Goal: Transaction & Acquisition: Purchase product/service

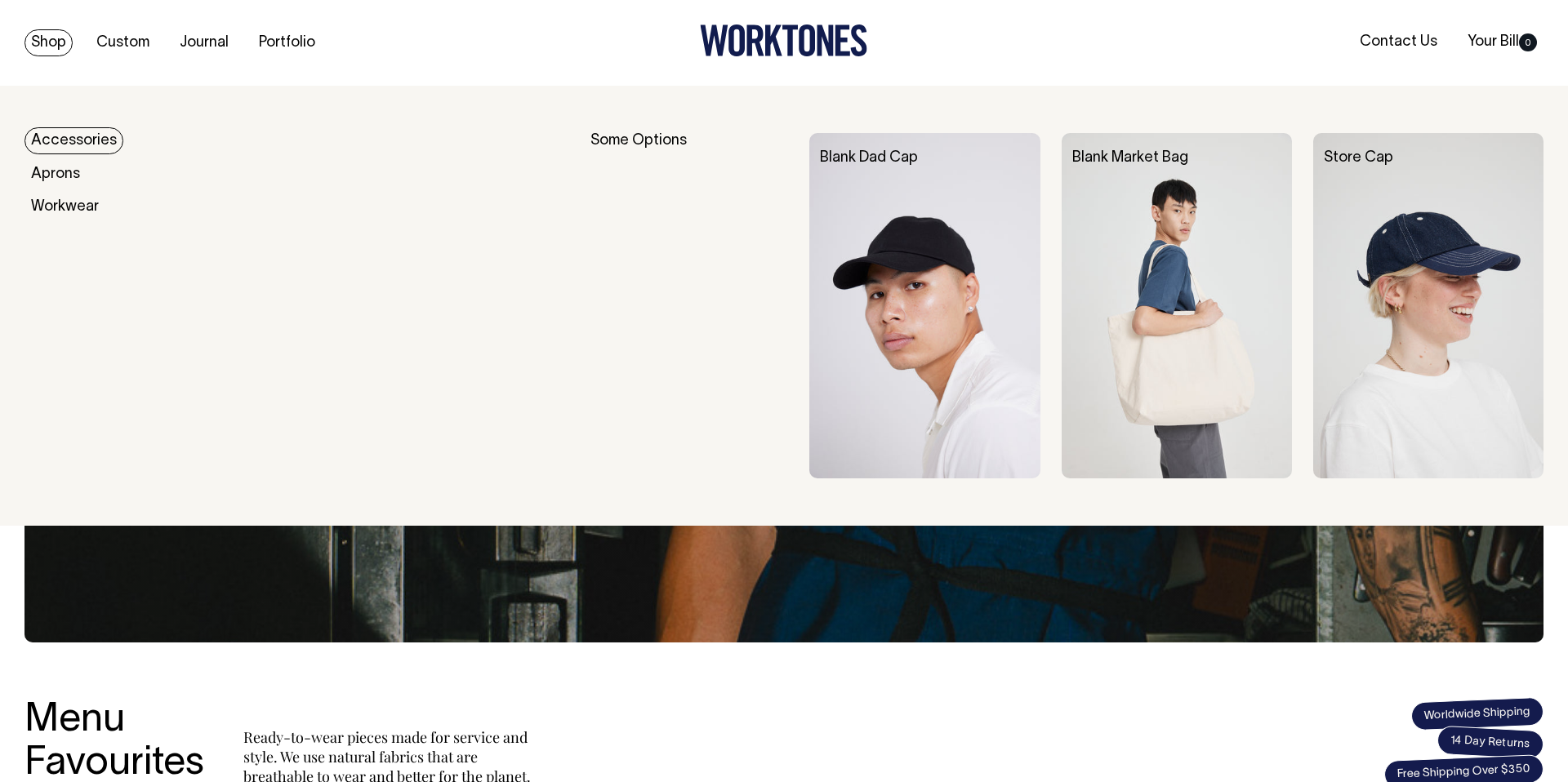
click at [56, 39] on link "Shop" at bounding box center [48, 43] width 48 height 27
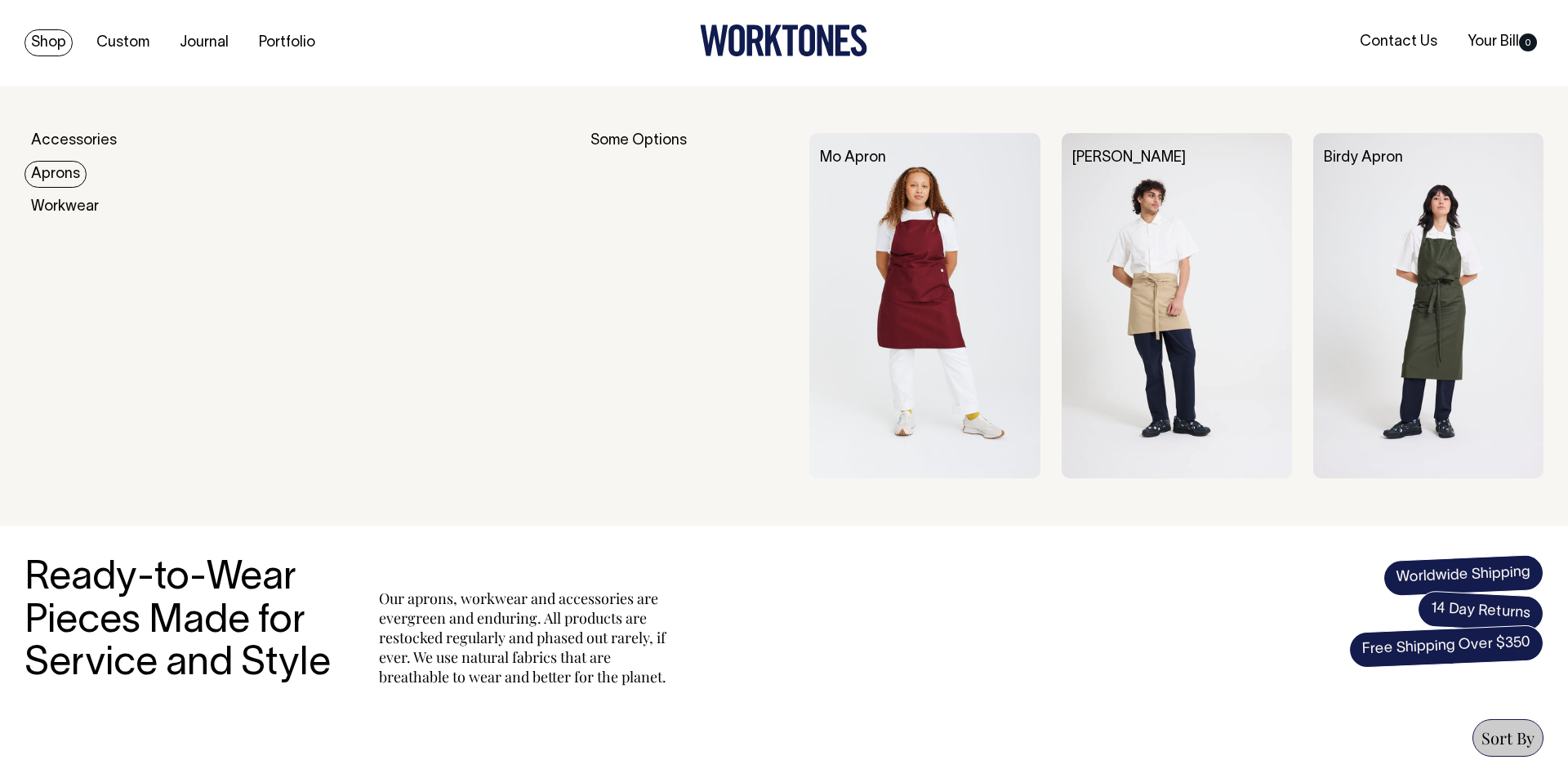
click at [57, 167] on link "Aprons" at bounding box center [56, 175] width 62 height 27
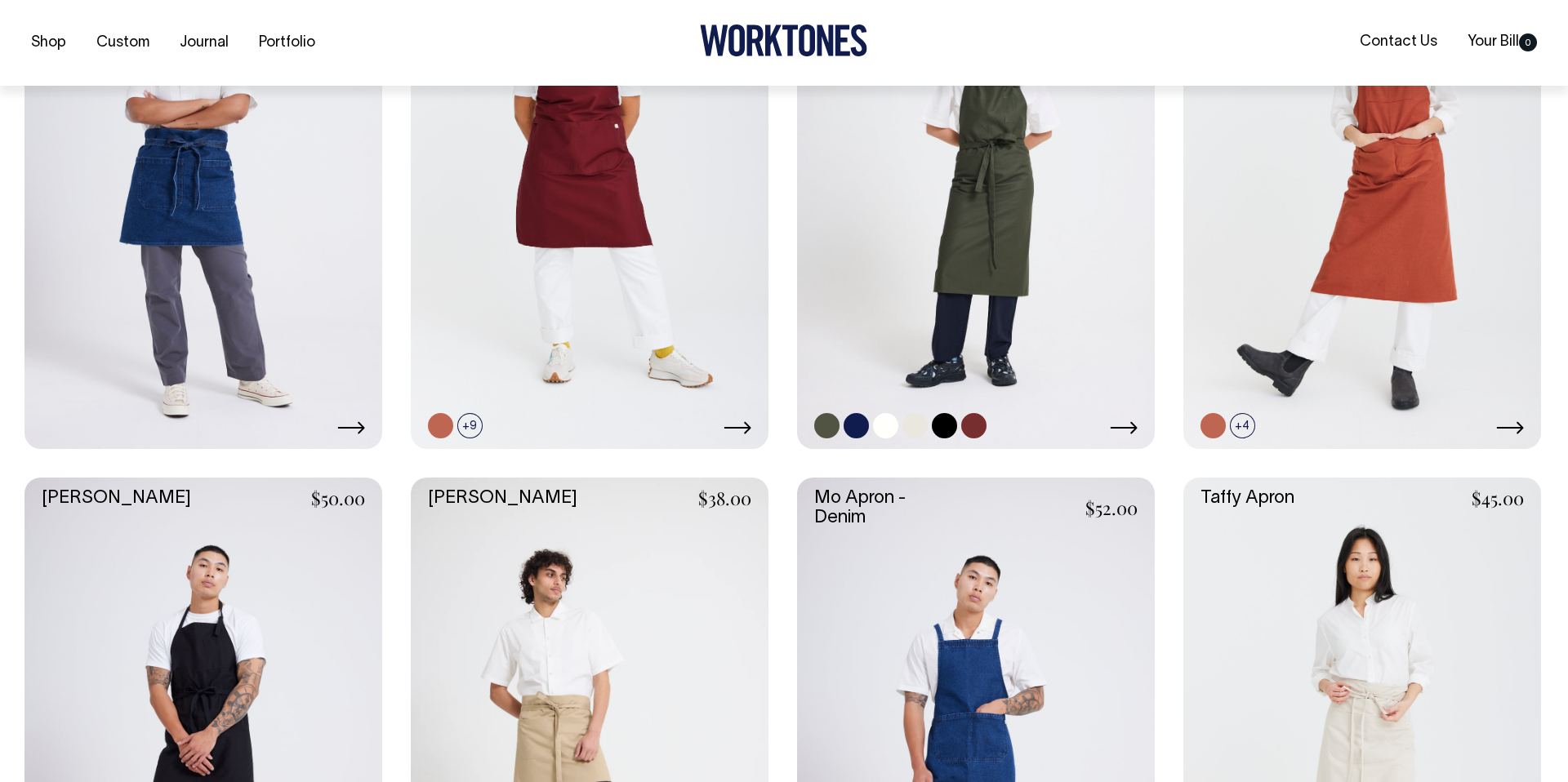
click at [1004, 299] on link at bounding box center [976, 181] width 358 height 537
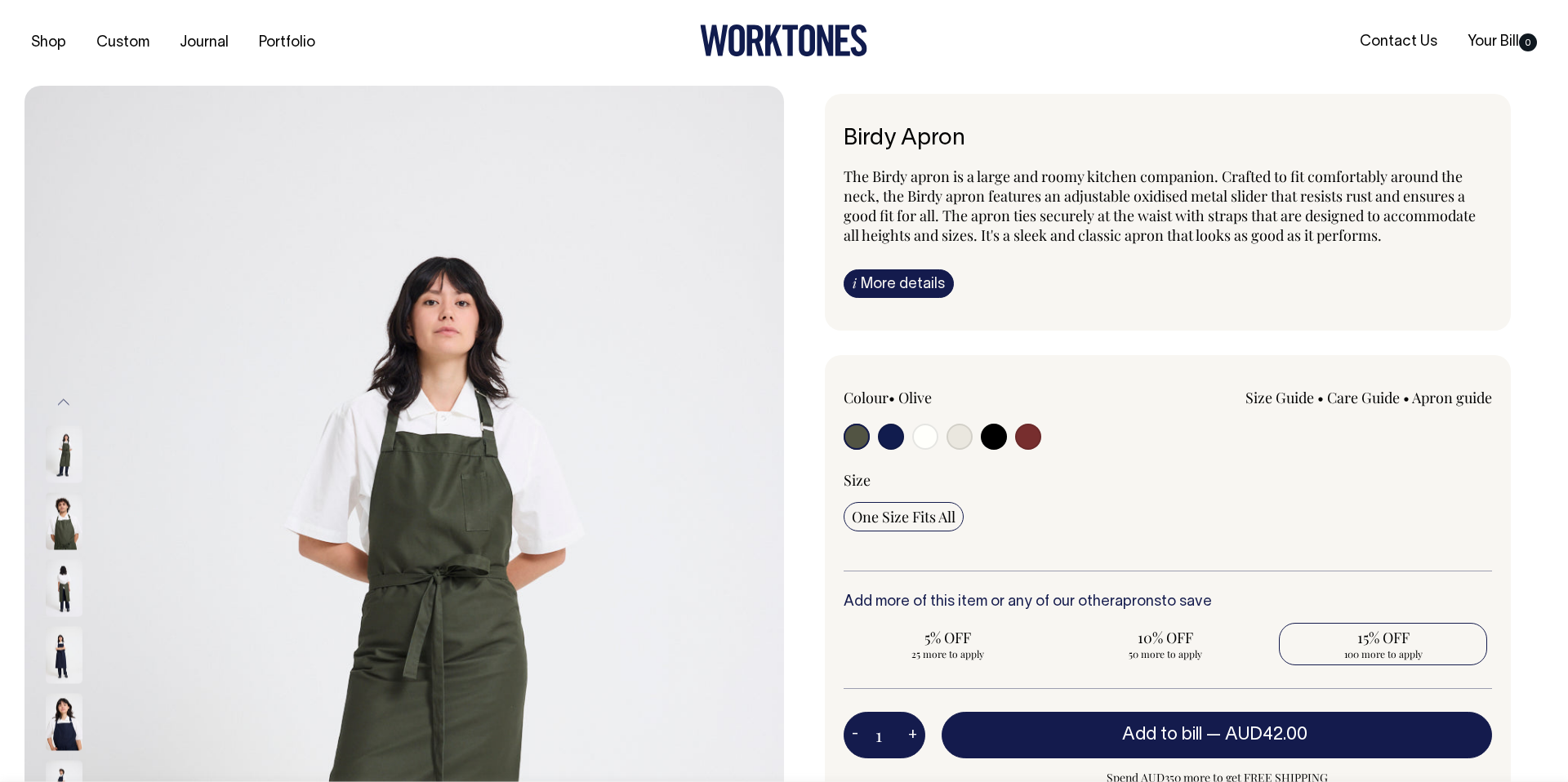
click at [1393, 648] on span "100 more to apply" at bounding box center [1382, 654] width 192 height 13
click at [1393, 648] on input "15% OFF 100 more to apply" at bounding box center [1383, 644] width 208 height 42
radio input "true"
type input "100"
radio input "true"
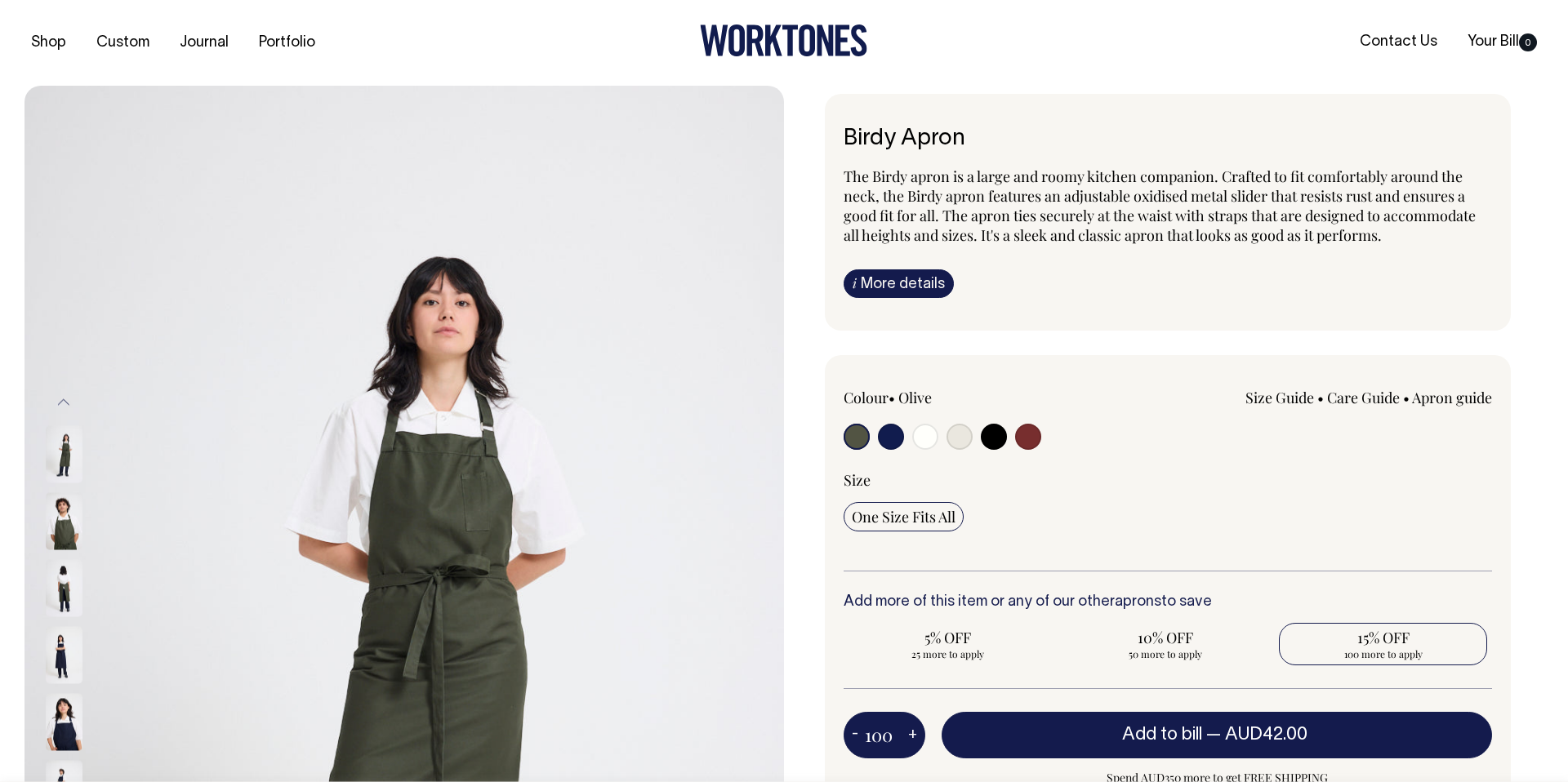
select select
type input "100"
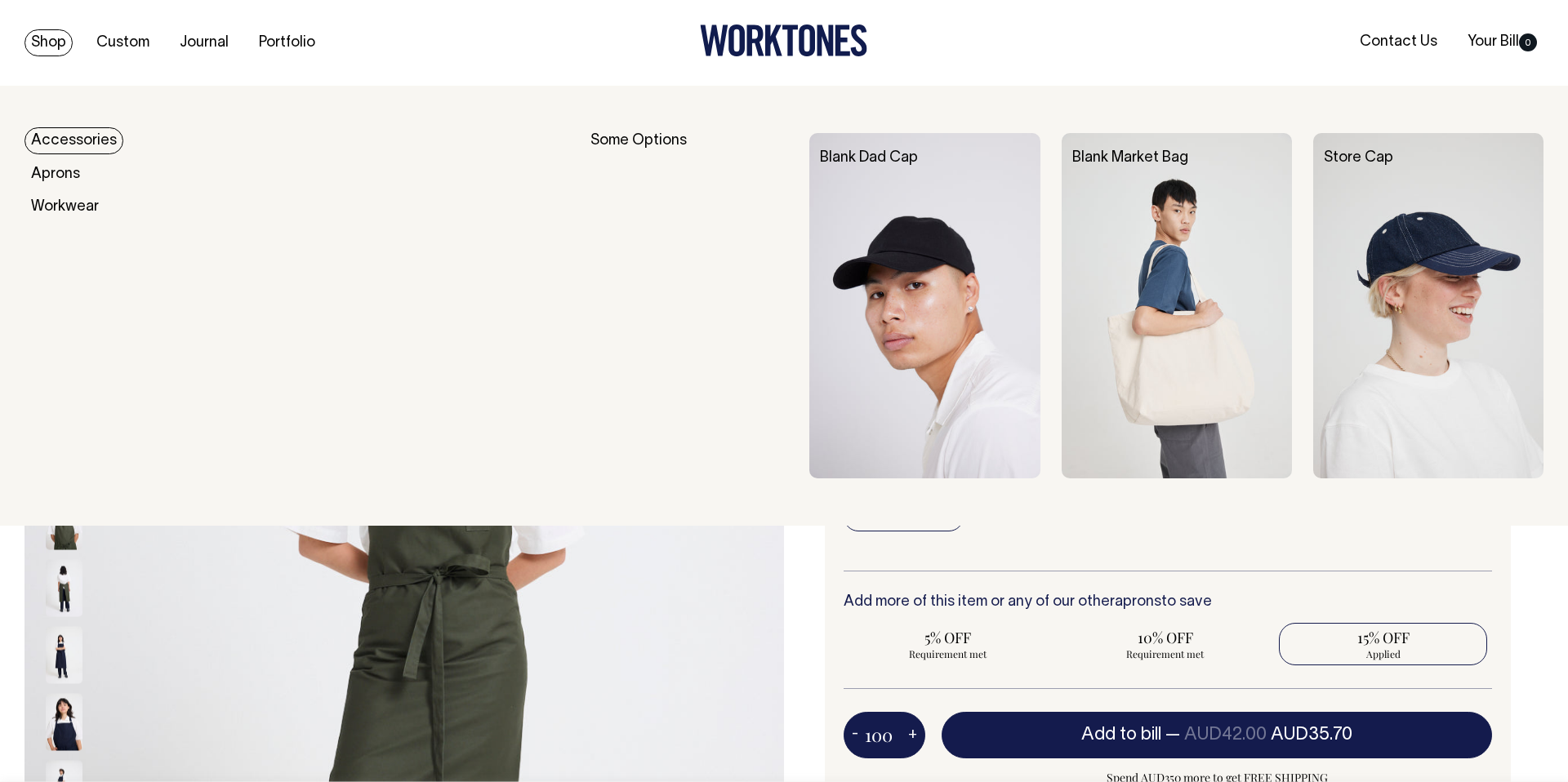
click at [58, 138] on link "Accessories" at bounding box center [73, 141] width 99 height 27
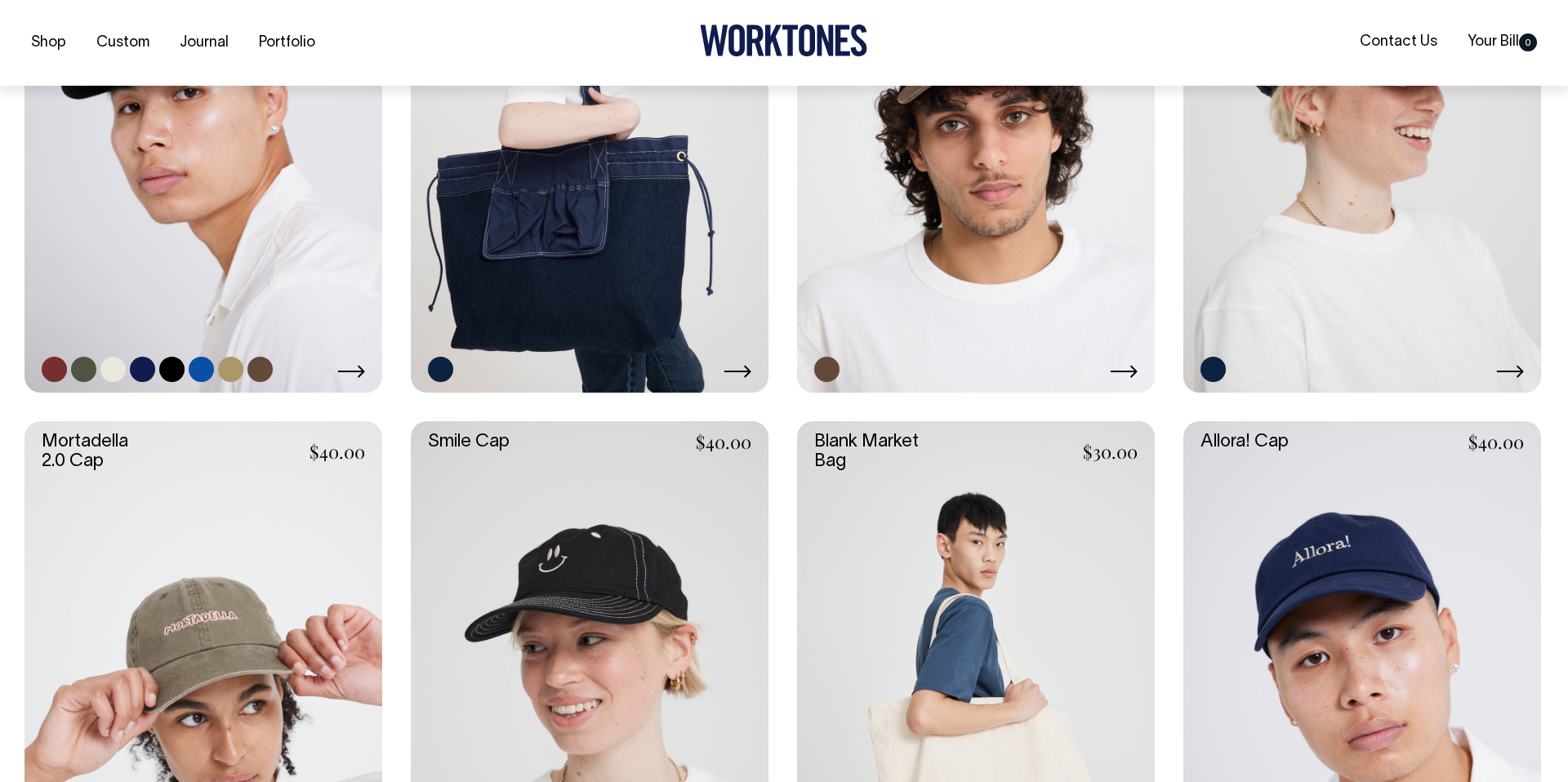
click at [233, 298] on link at bounding box center [203, 125] width 358 height 537
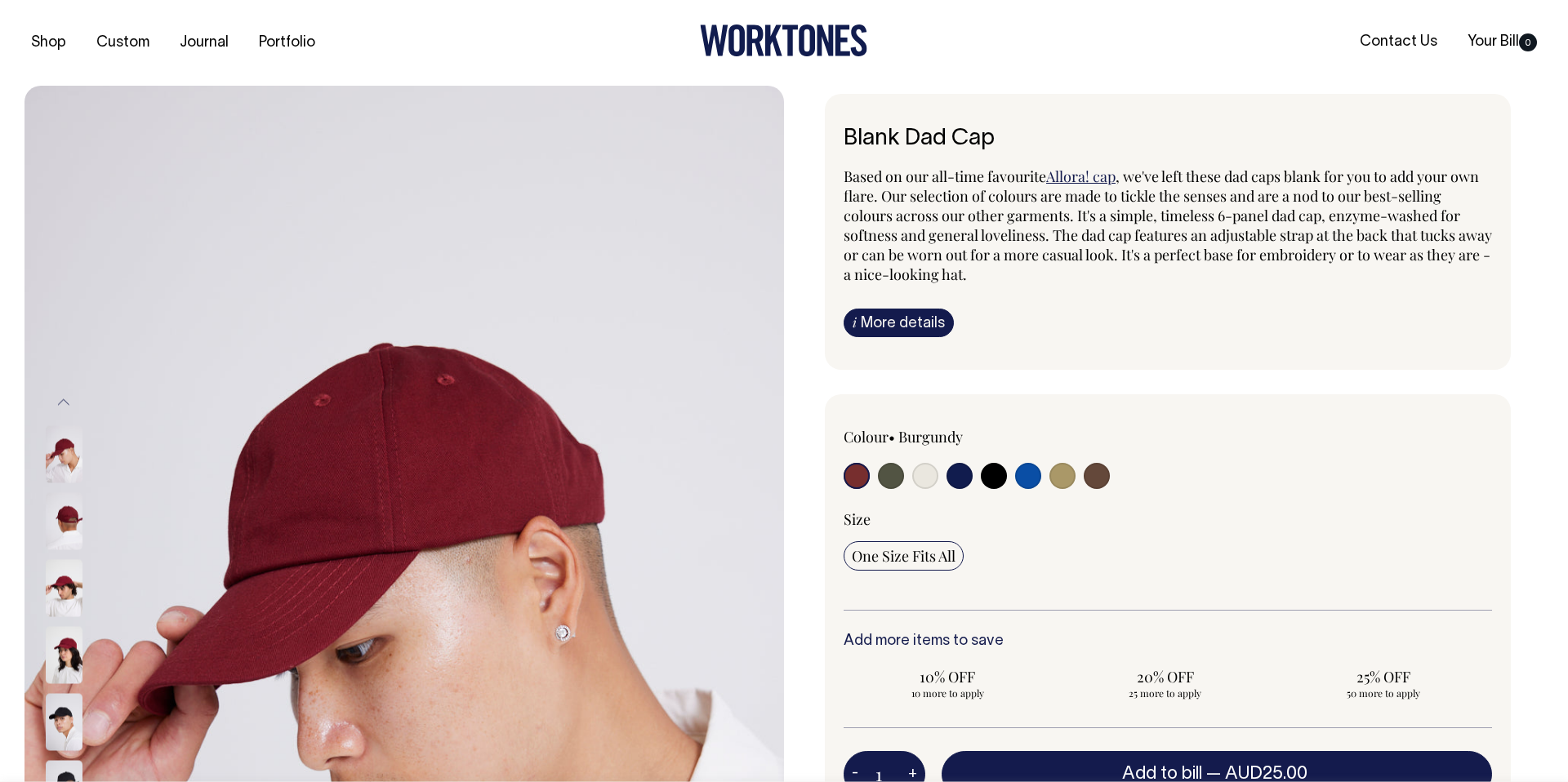
click at [995, 471] on input "radio" at bounding box center [994, 476] width 26 height 26
radio input "true"
select select "Black"
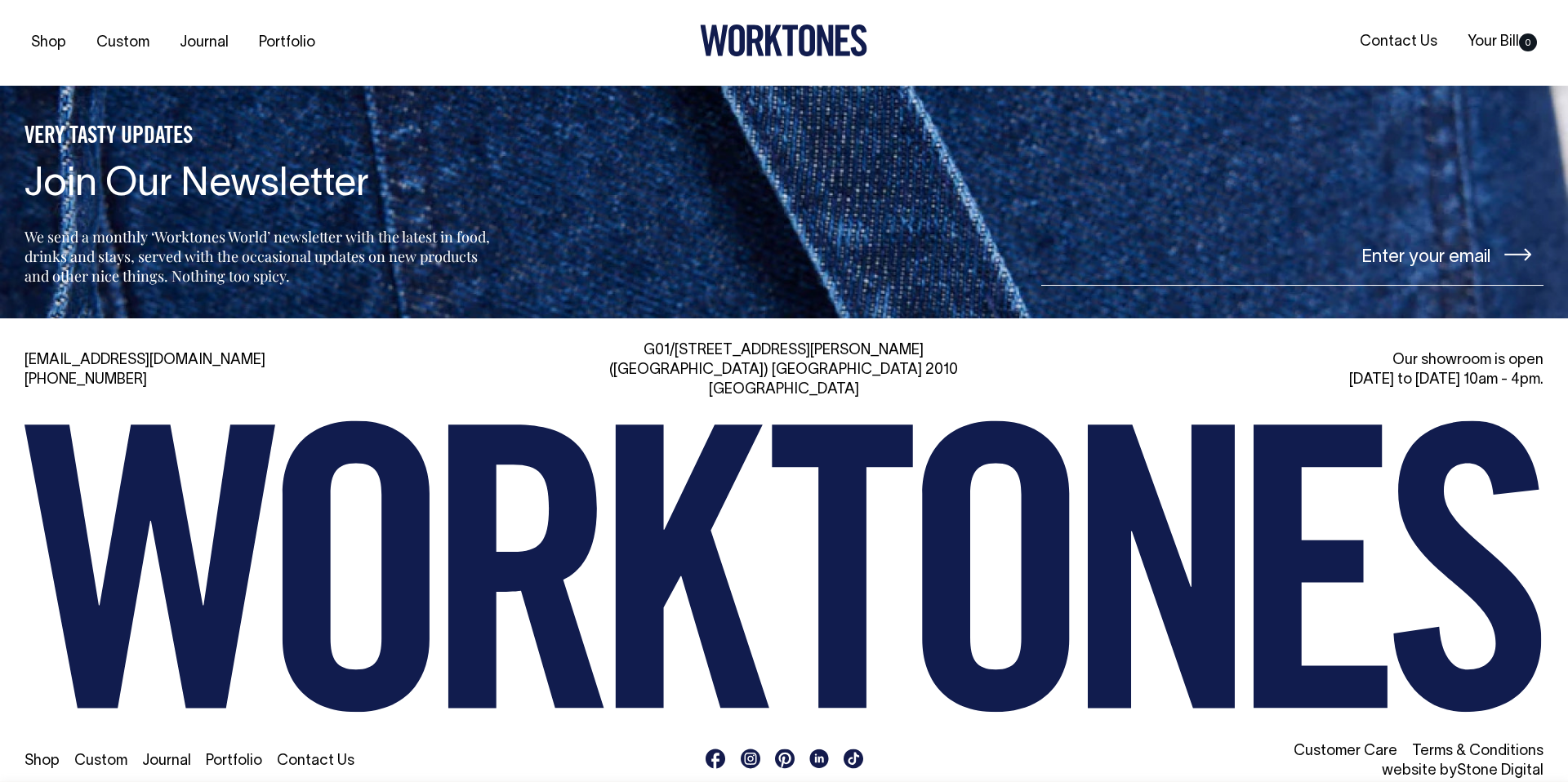
scroll to position [2748, 0]
